Goal: Use online tool/utility: Use online tool/utility

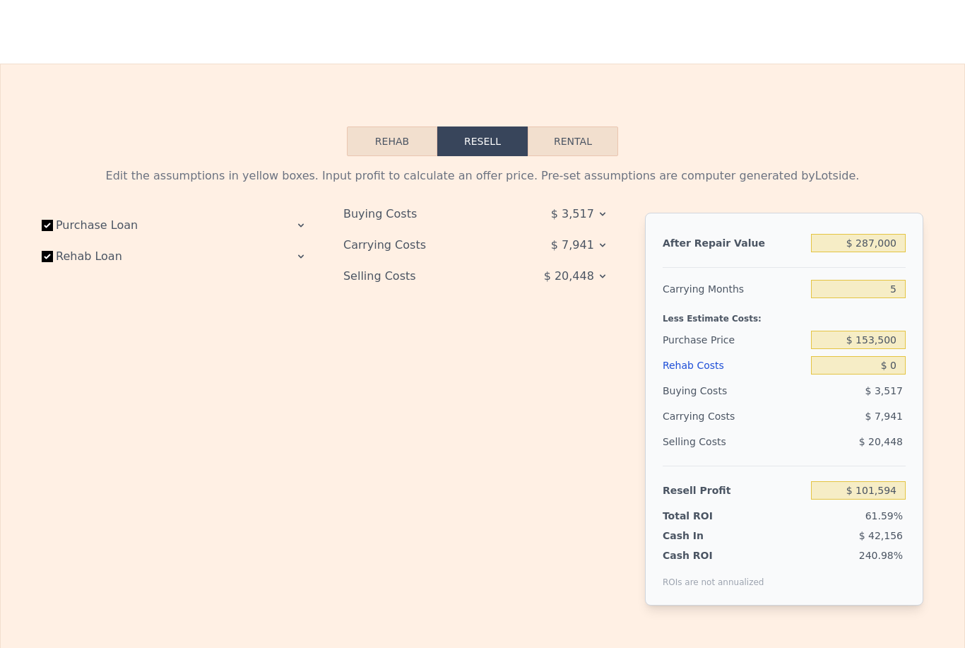
scroll to position [2016, 0]
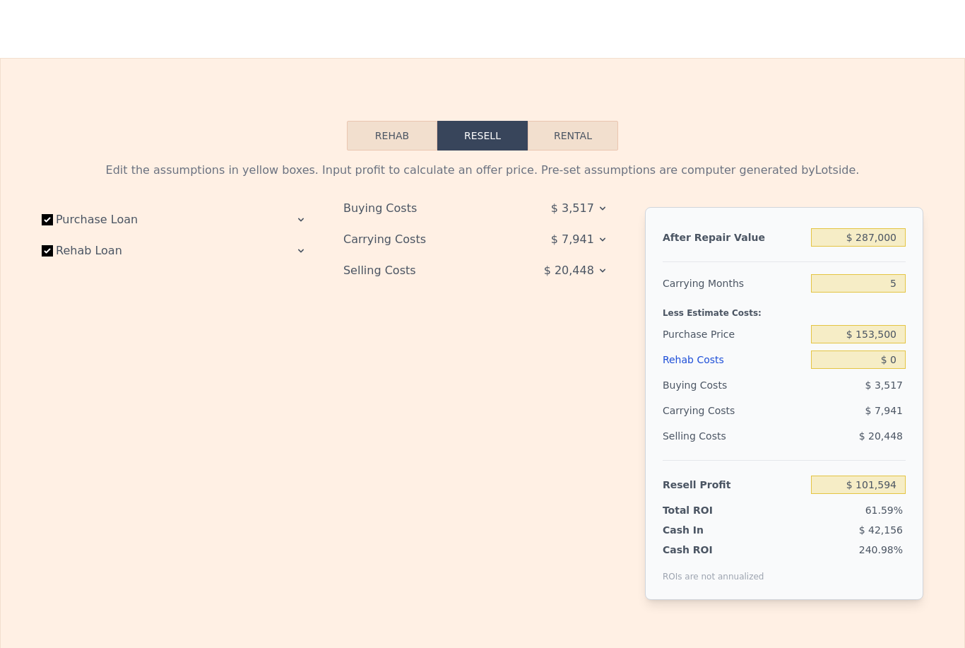
click at [69, 408] on div "Purchase Loan Rehab Loan" at bounding box center [181, 414] width 279 height 415
click at [903, 282] on input "5" at bounding box center [858, 283] width 95 height 18
type input "5"
click at [874, 328] on input "$ 153,500" at bounding box center [858, 334] width 95 height 18
type input "$ 120,500"
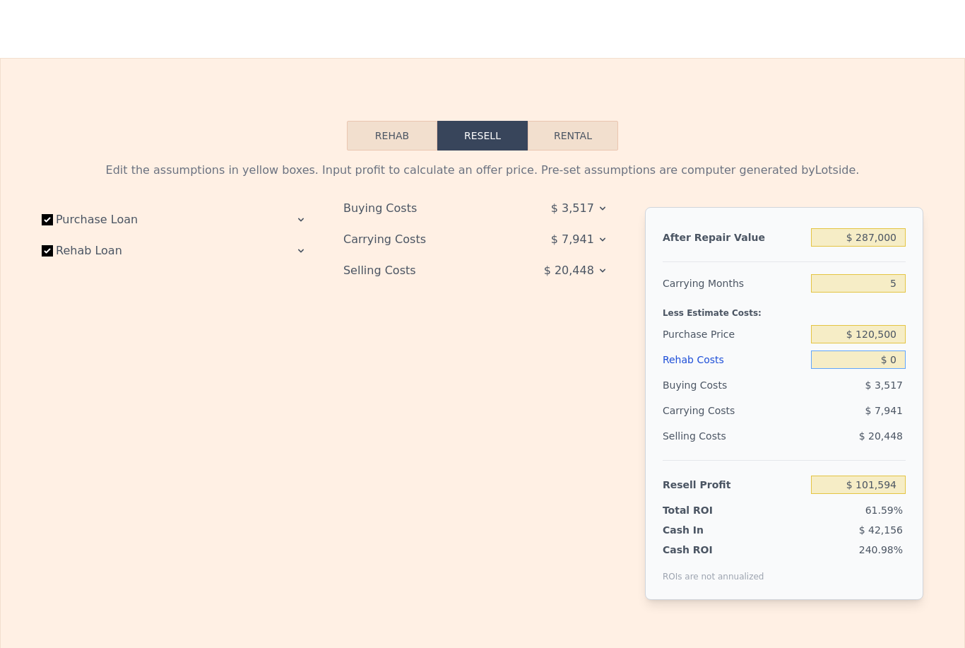
click at [844, 353] on input "$ 0" at bounding box center [858, 359] width 95 height 18
type input "$ 136,442"
click at [841, 353] on input "$ 0" at bounding box center [858, 359] width 95 height 18
type input "$ 70"
type input "$ 136,366"
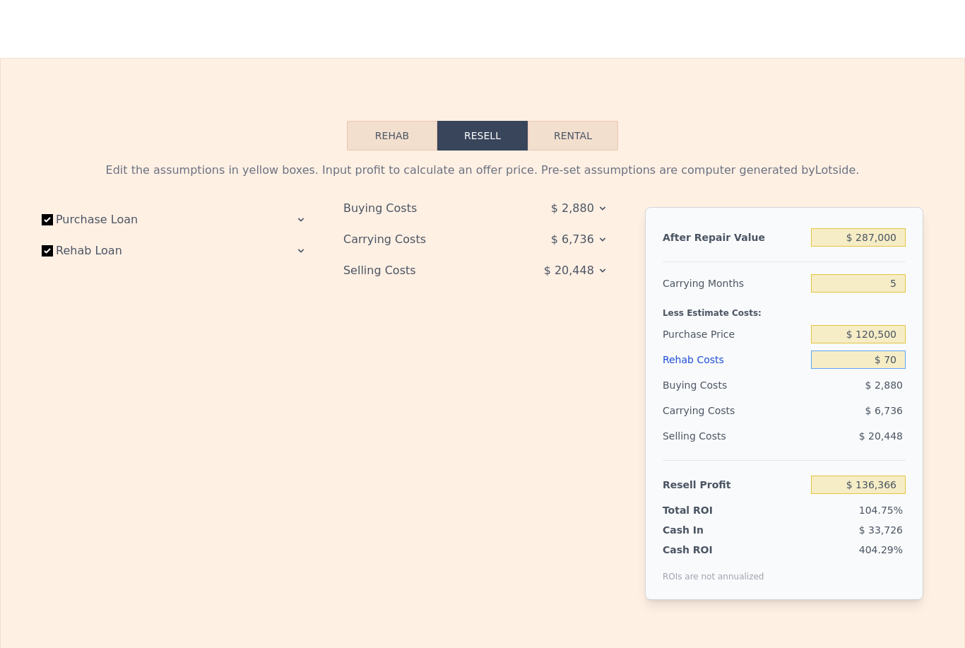
type input "$ 700"
type input "$ 135,706"
type input "$ 7,000"
type input "$ 129,075"
type input "$ 70,000"
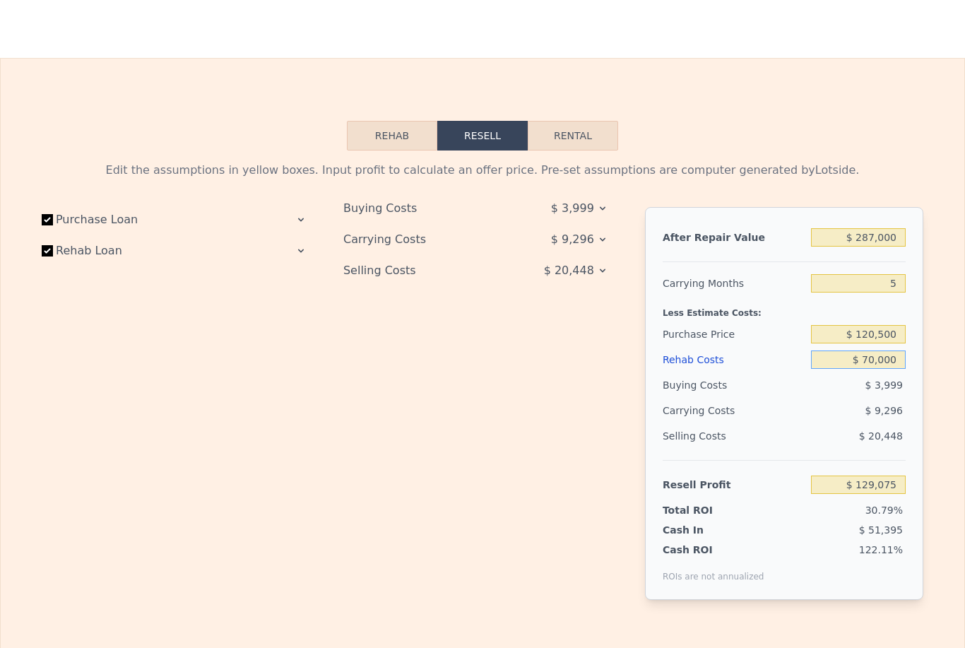
type input "$ 62,757"
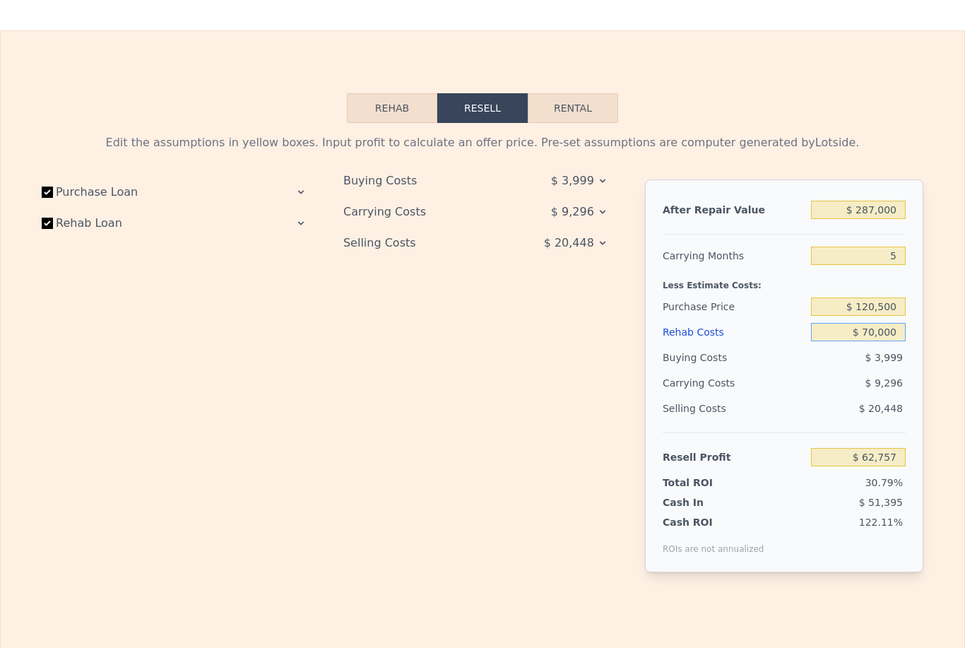
scroll to position [2002, 0]
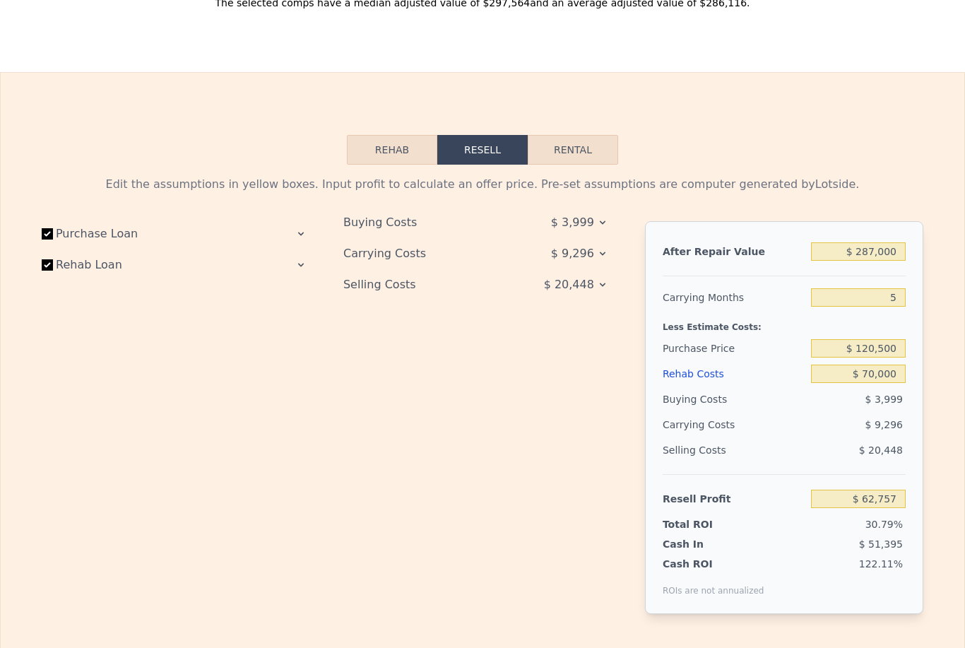
click at [302, 237] on icon at bounding box center [300, 233] width 11 height 11
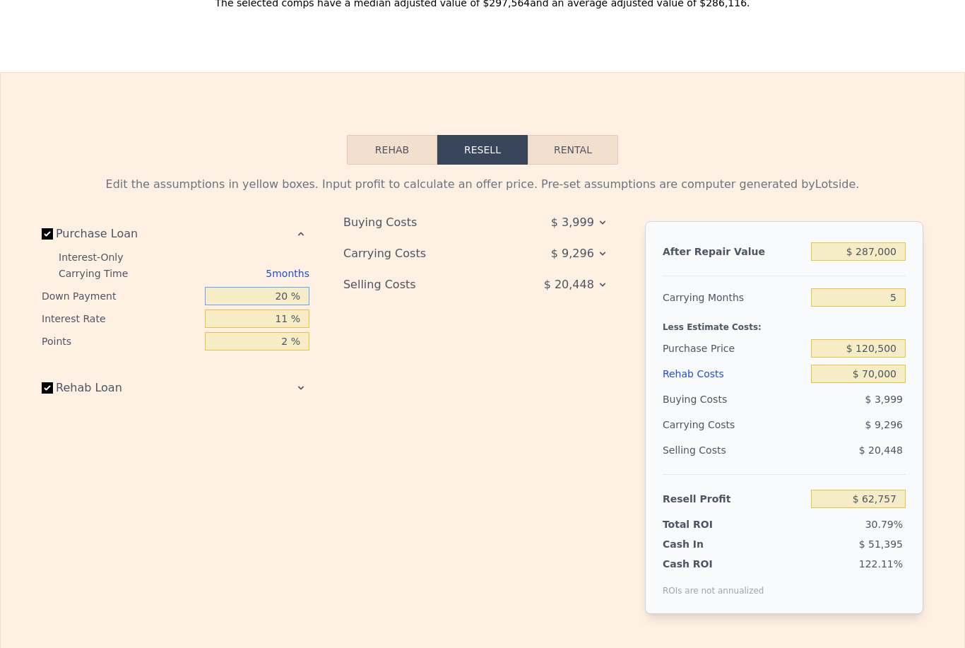
click at [277, 295] on input "20 %" at bounding box center [257, 296] width 105 height 18
type input "0 %"
type input "$ 61,170"
type input "0 %"
click at [282, 312] on input "11 %" at bounding box center [257, 318] width 105 height 18
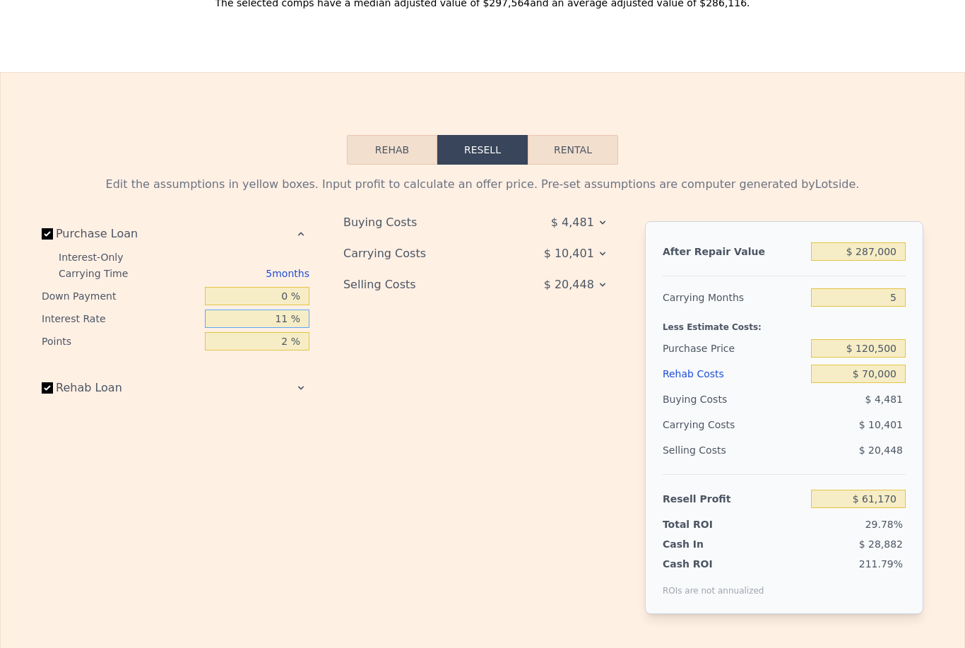
type input "1 %"
type input "$ 66,195"
type input "10 %"
type input "$ 61,675"
type input "10 %"
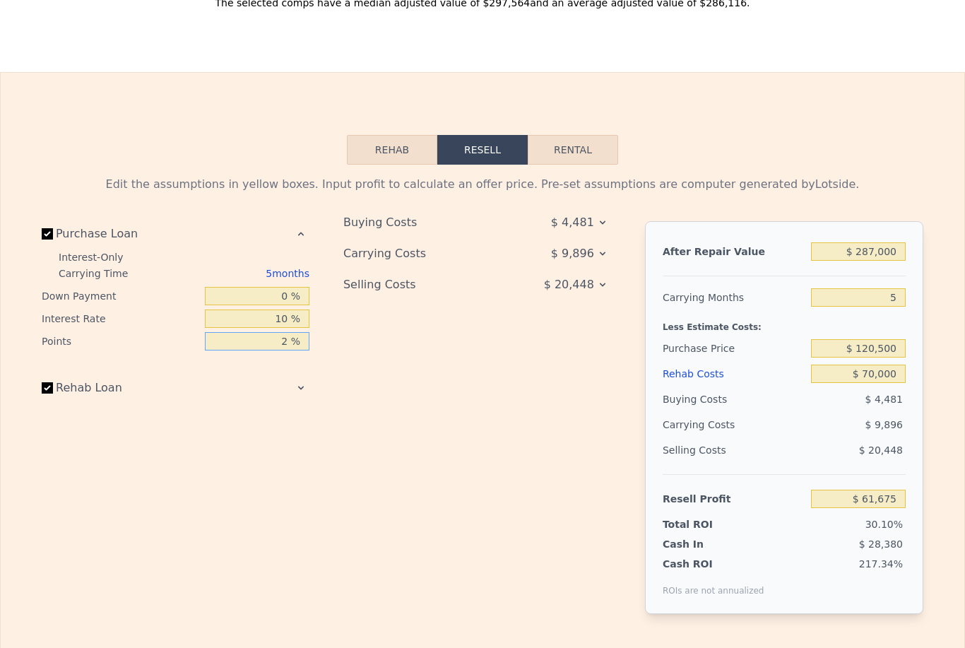
click at [279, 343] on input "2 %" at bounding box center [257, 341] width 105 height 18
type input "1 %"
type input "$ 62,880"
click at [576, 419] on div "Buying Costs $ 3,276 Carrying Costs $ 9,896 Selling Costs $ 20,448" at bounding box center [482, 428] width 279 height 415
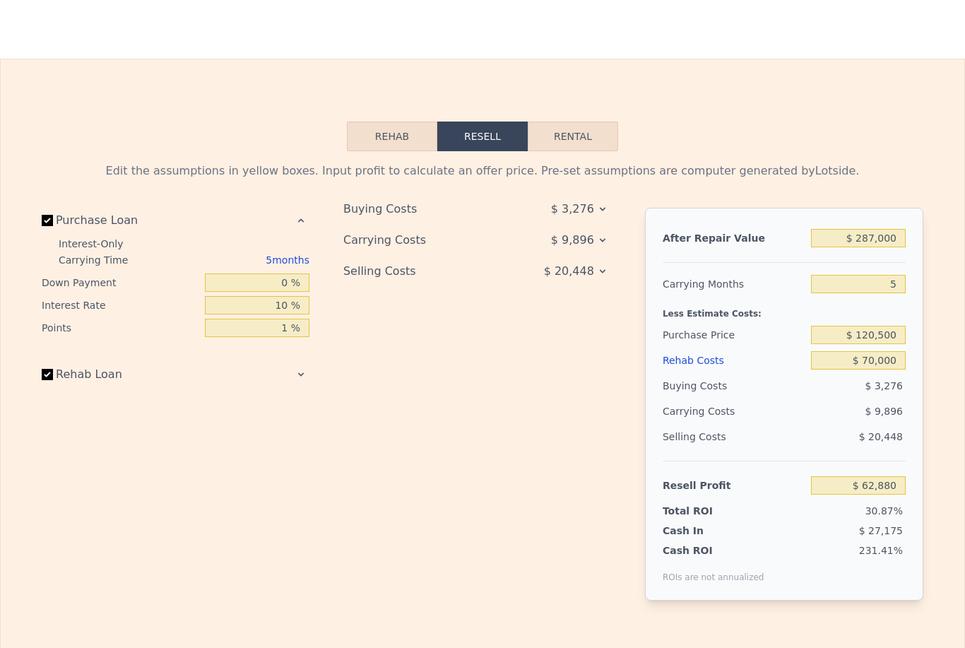
click at [305, 369] on icon at bounding box center [300, 374] width 11 height 11
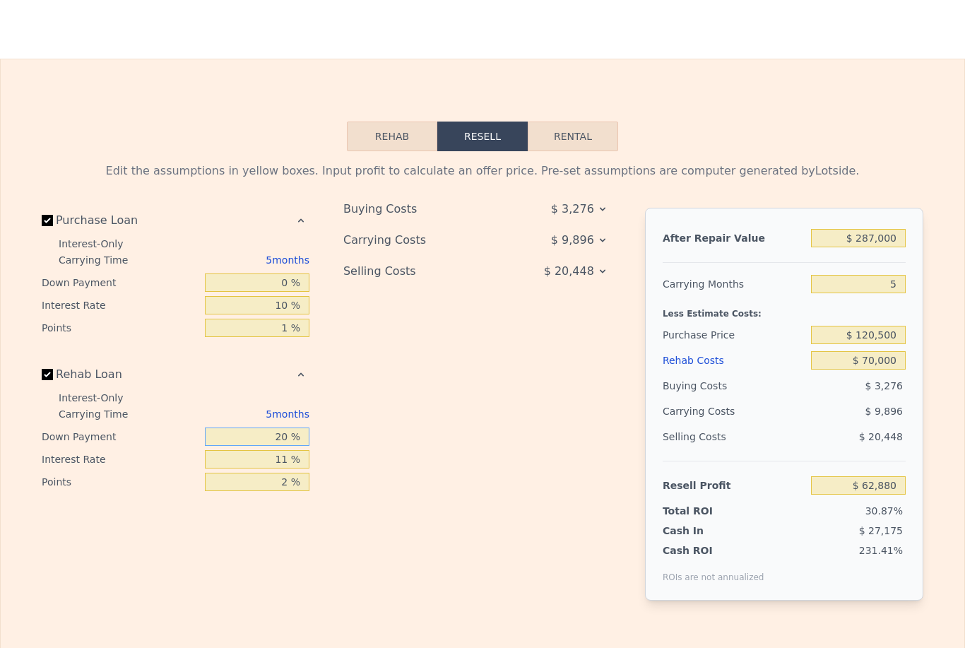
click at [287, 436] on input "20 %" at bounding box center [257, 436] width 105 height 18
type input "0 %"
type input "$ 61,955"
type input "10 %"
type input "$ 62,415"
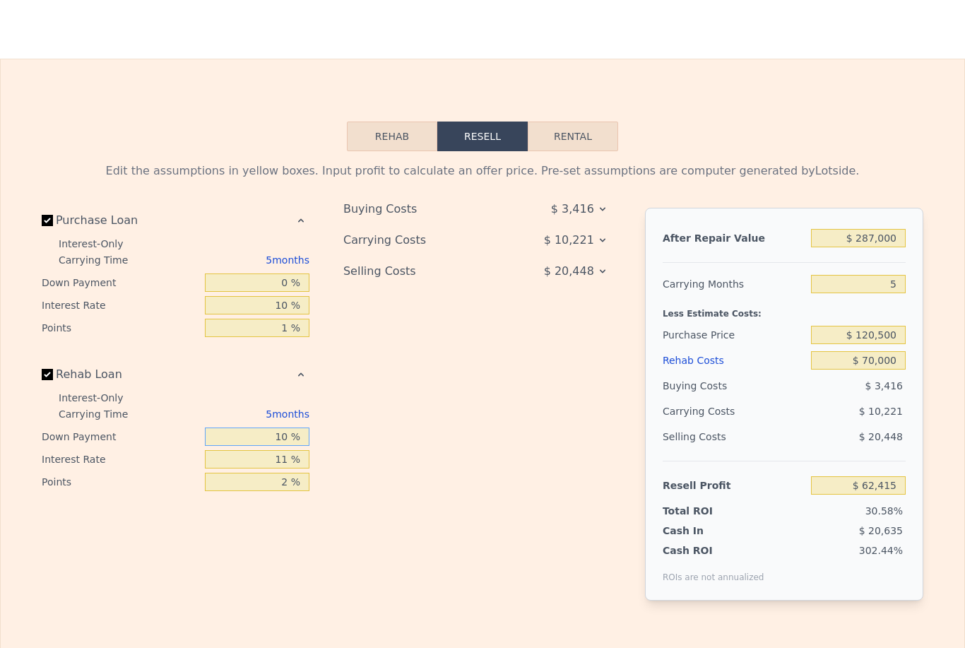
type input "0 %"
type input "$ 61,955"
type input "0 %"
click at [285, 454] on input "11 %" at bounding box center [257, 459] width 105 height 18
type input "1 %"
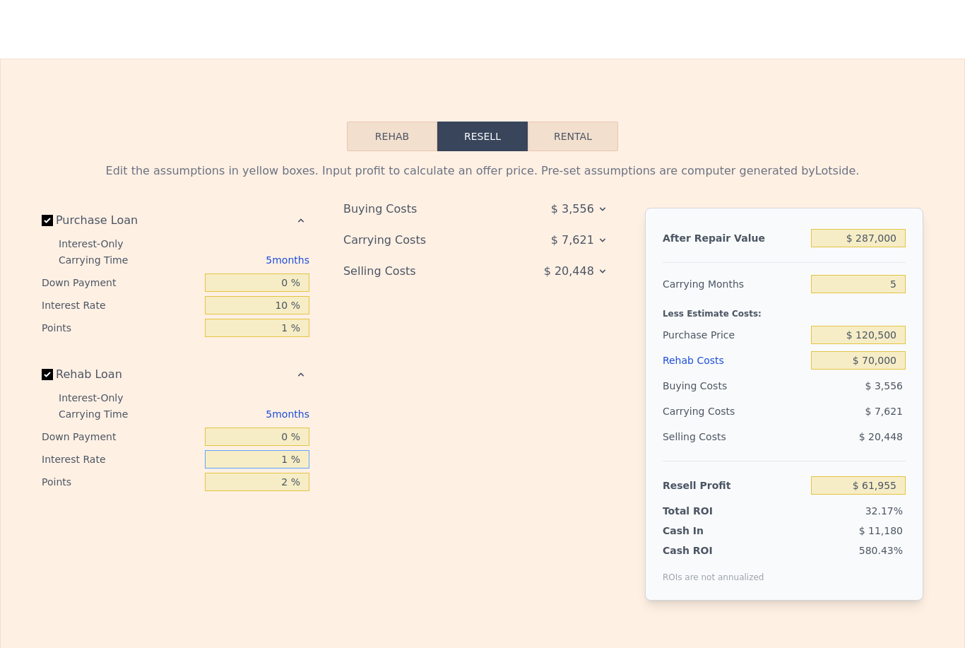
type input "$ 64,875"
type input "10 %"
type input "$ 62,250"
type input "10 %"
click at [292, 485] on input "2 %" at bounding box center [257, 482] width 105 height 18
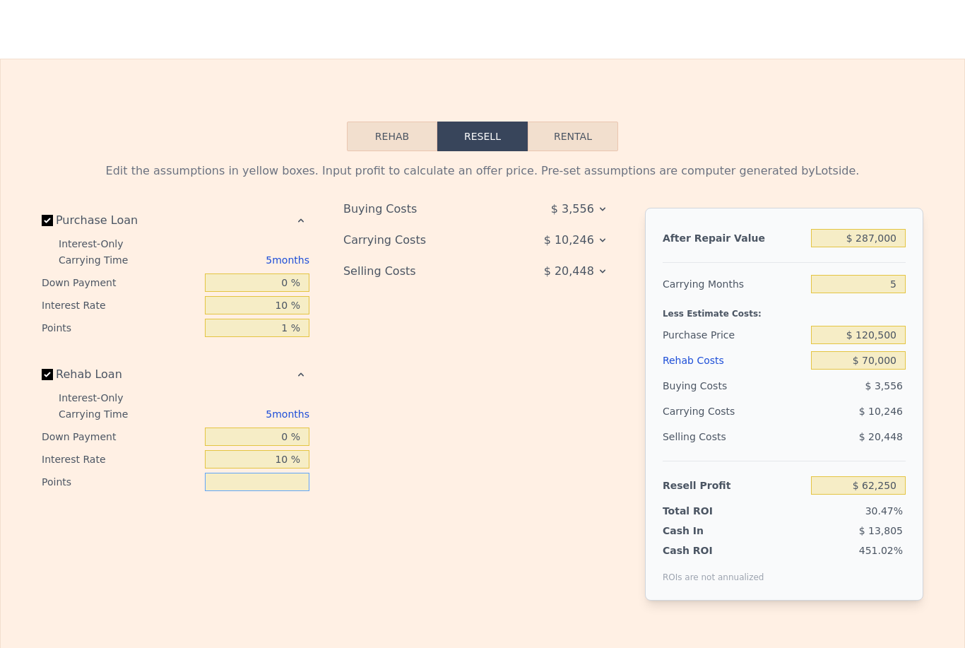
type input "1 %"
type input "$ 62,950"
click at [478, 429] on div "Buying Costs $ 2,856 Carrying Costs $ 10,246 Selling Costs $ 20,448" at bounding box center [482, 415] width 279 height 415
click at [868, 355] on input "$ 70,000" at bounding box center [858, 360] width 95 height 18
type input "$ 0000"
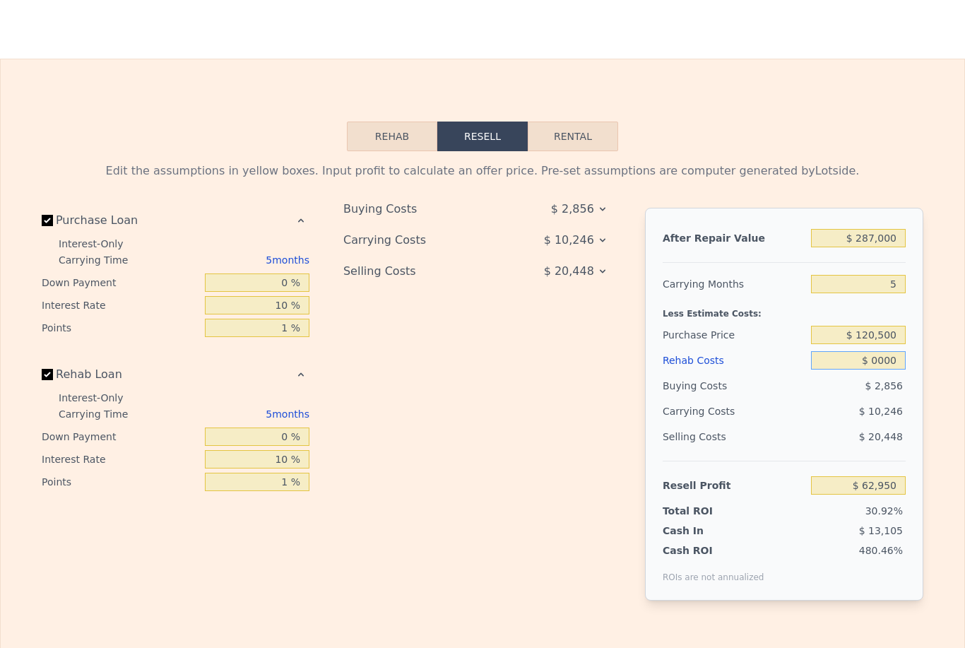
type input "$ 136,565"
type input "$ 40,000"
type input "$ 94,500"
click at [444, 438] on div "Buying Costs $ 2,556 Carrying Costs $ 8,996 Selling Costs $ 20,448" at bounding box center [482, 415] width 279 height 415
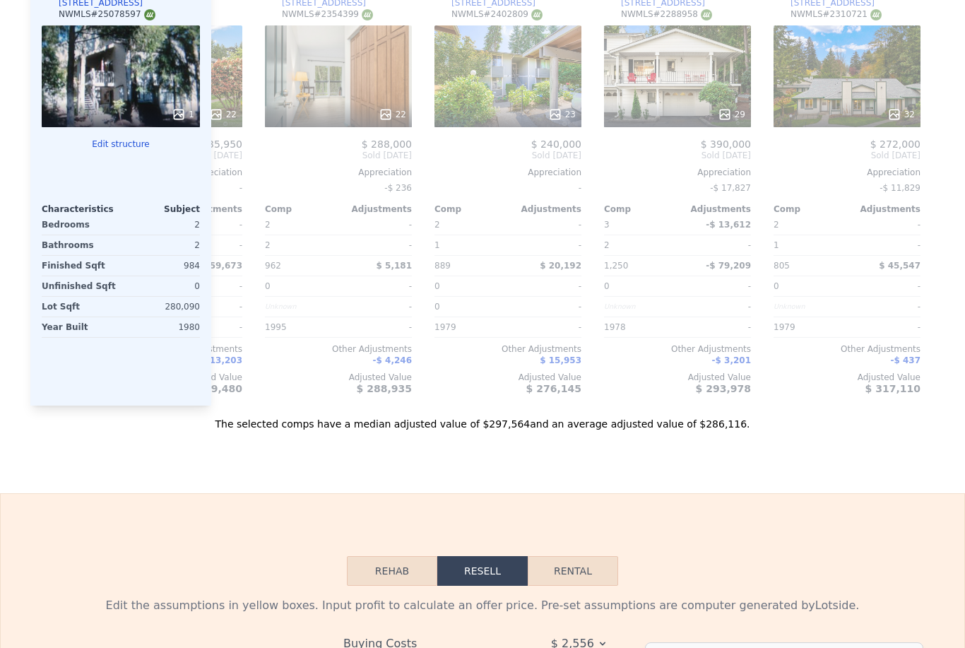
scroll to position [1495, 0]
